Goal: Book appointment/travel/reservation

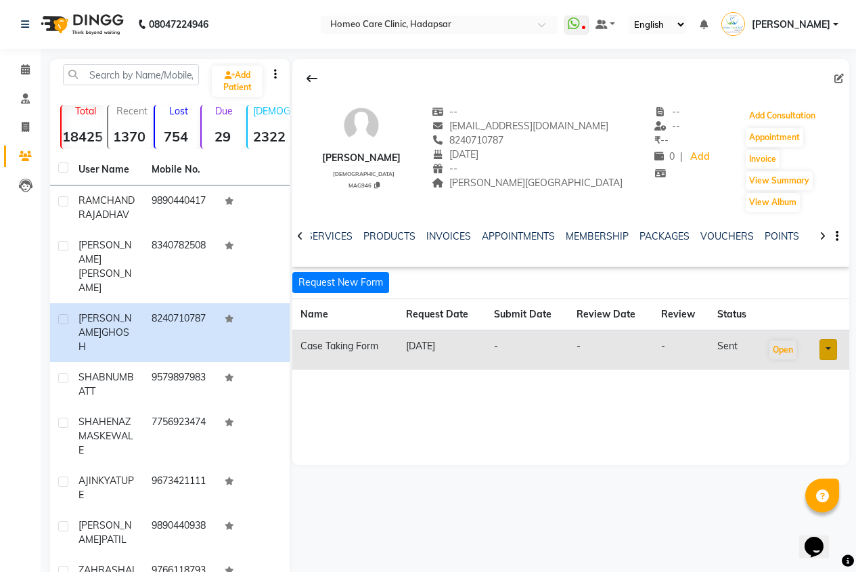
click at [759, 116] on button "Add Consultation" at bounding box center [782, 115] width 73 height 19
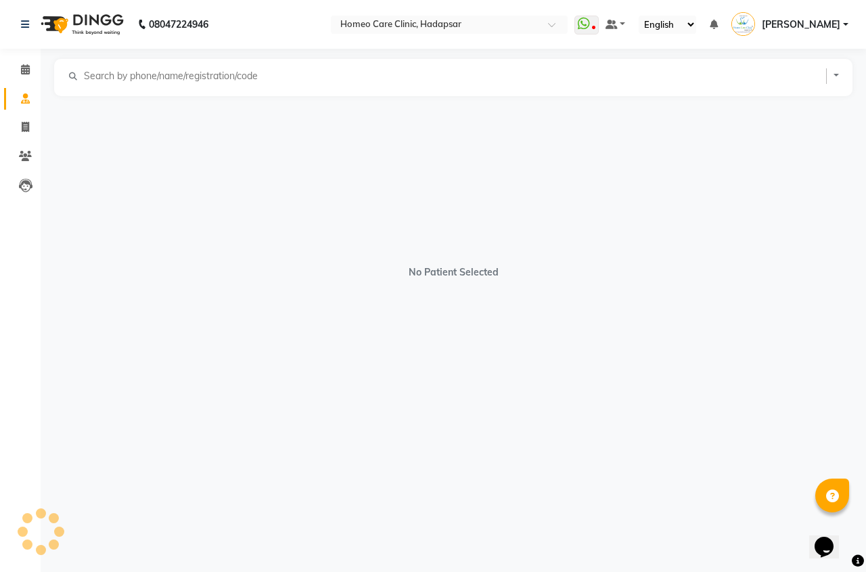
select select "[DEMOGRAPHIC_DATA]"
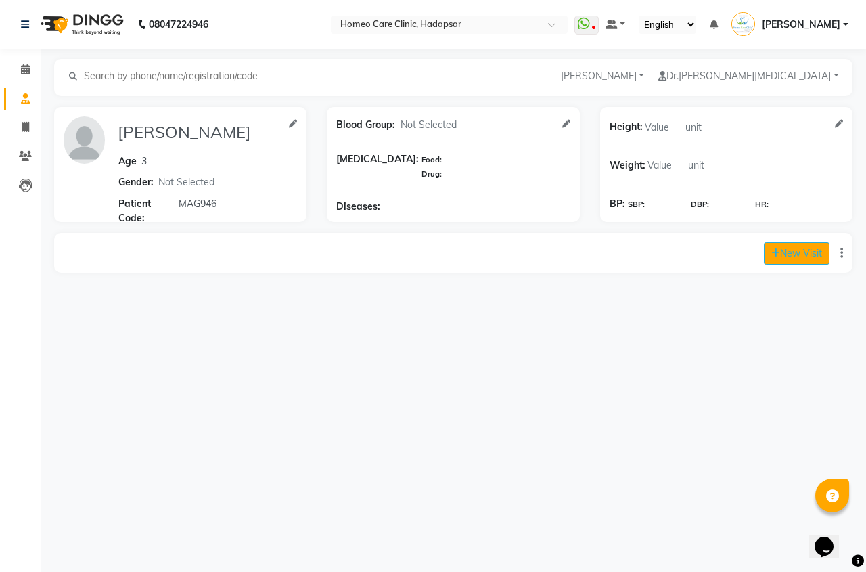
click at [798, 252] on button "New Visit" at bounding box center [797, 253] width 66 height 22
select select "1175"
select select "inPerson"
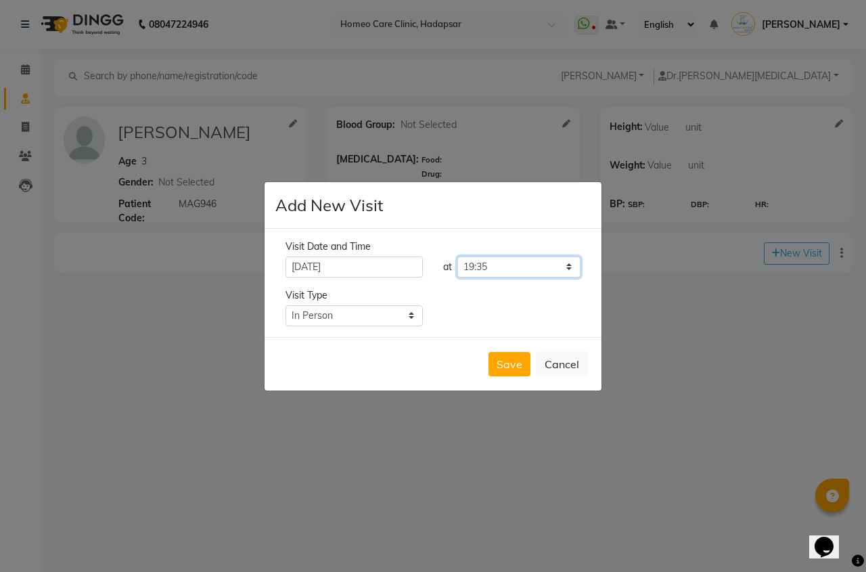
click at [508, 265] on select "Select time 09:00 09:05 09:10 09:15 09:20 09:25 09:30 09:35 09:40 09:45 09:50 0…" at bounding box center [518, 266] width 123 height 21
select select "1140"
click at [457, 256] on select "Select time 09:00 09:05 09:10 09:15 09:20 09:25 09:30 09:35 09:40 09:45 09:50 0…" at bounding box center [518, 266] width 123 height 21
click at [512, 375] on button "Save" at bounding box center [510, 364] width 42 height 24
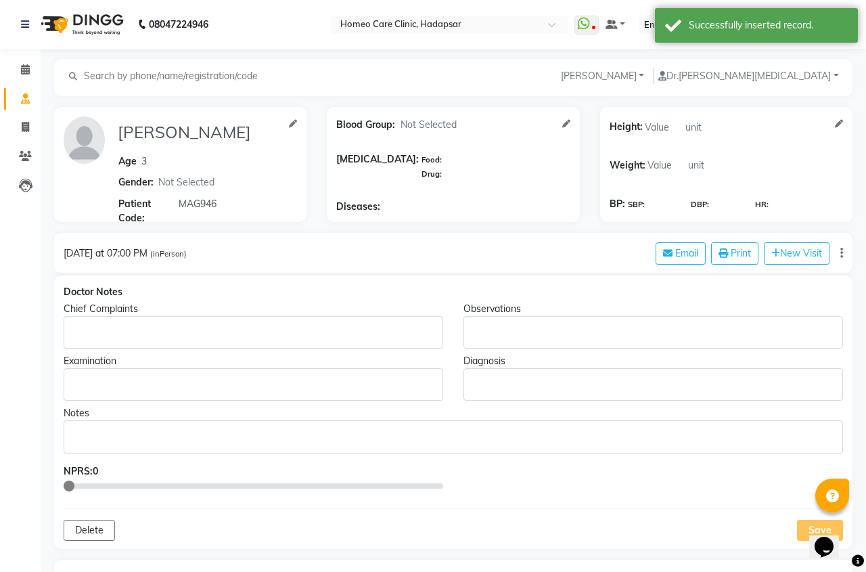
type input "[PERSON_NAME]"
type input "3"
select select "[DEMOGRAPHIC_DATA]"
type input "MAG946"
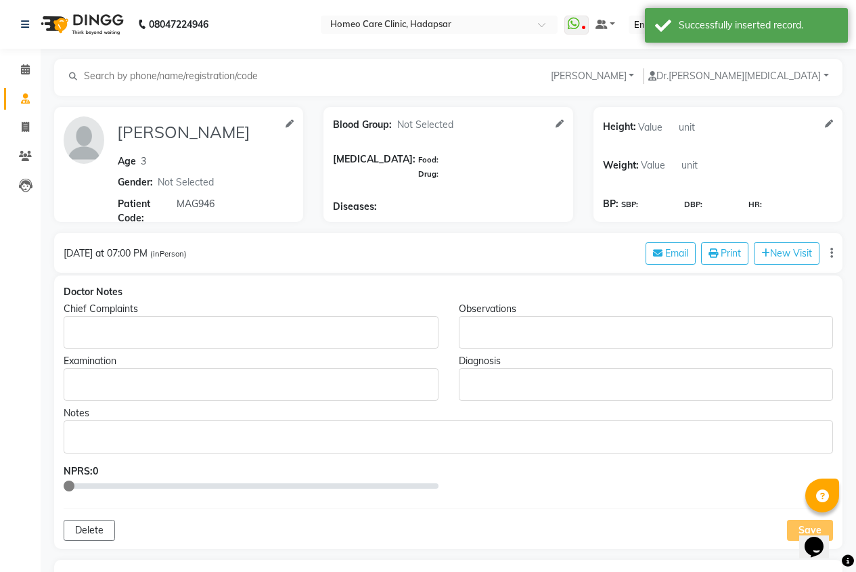
click at [324, 330] on p "Rich Text Editor, main" at bounding box center [251, 332] width 362 height 14
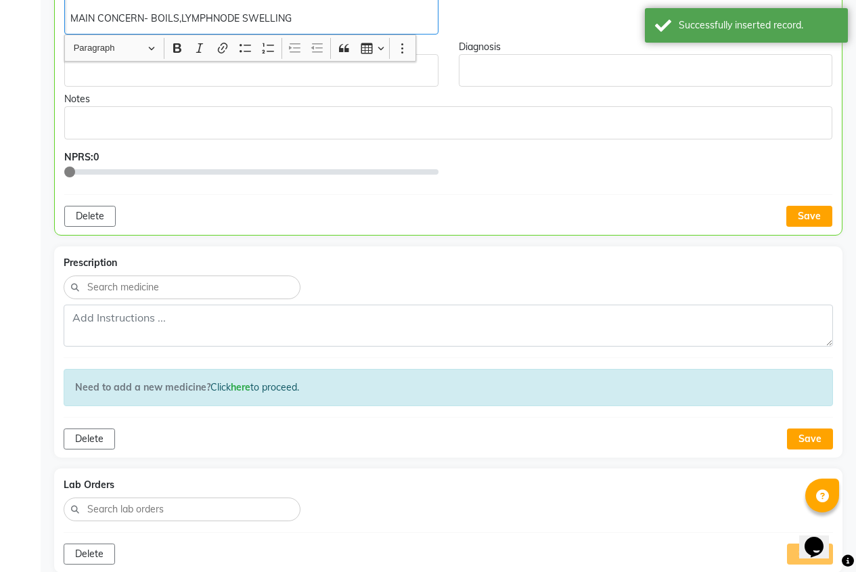
scroll to position [637, 0]
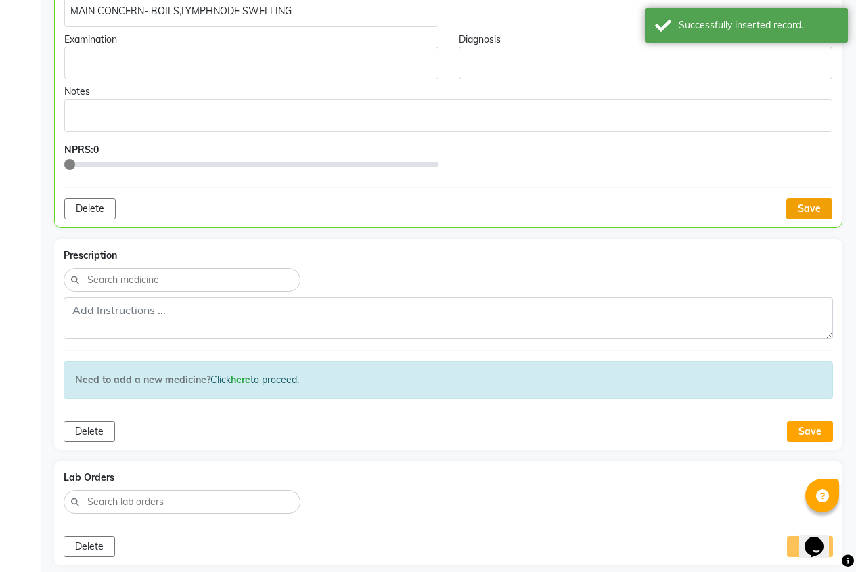
click at [831, 209] on button "Save" at bounding box center [809, 208] width 46 height 21
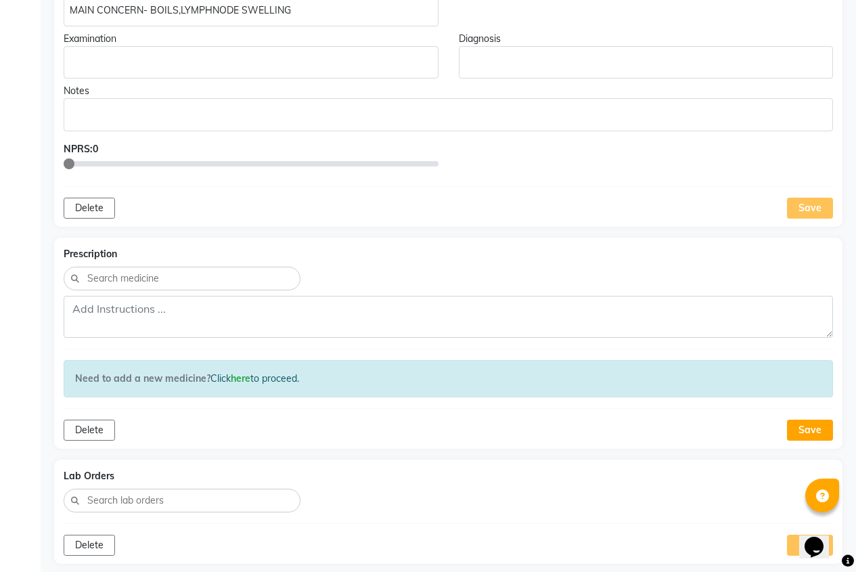
click at [807, 210] on div "Save" at bounding box center [810, 208] width 46 height 21
